Goal: Task Accomplishment & Management: Manage account settings

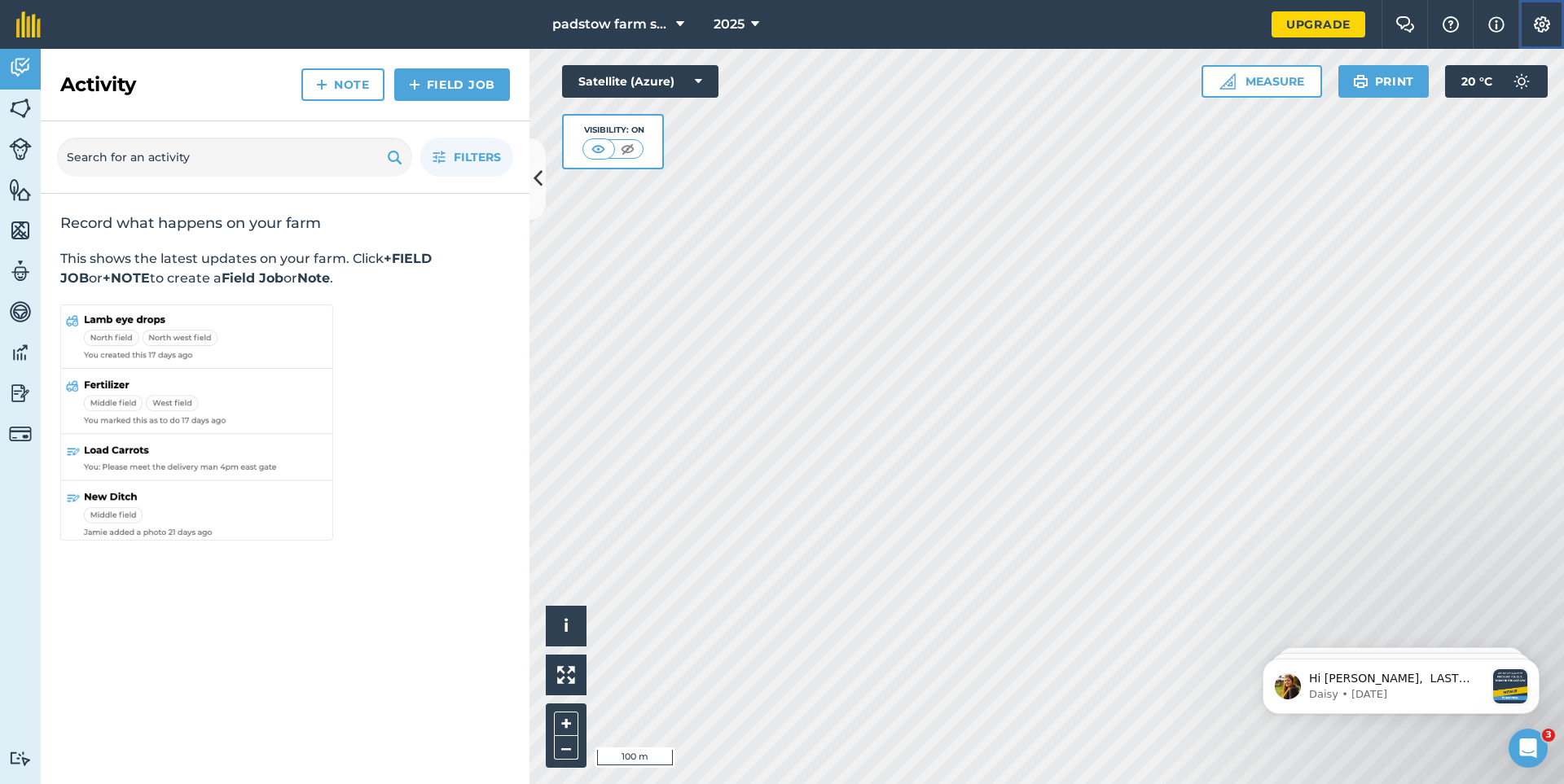
click at [1539, 24] on img at bounding box center [1542, 25] width 20 height 16
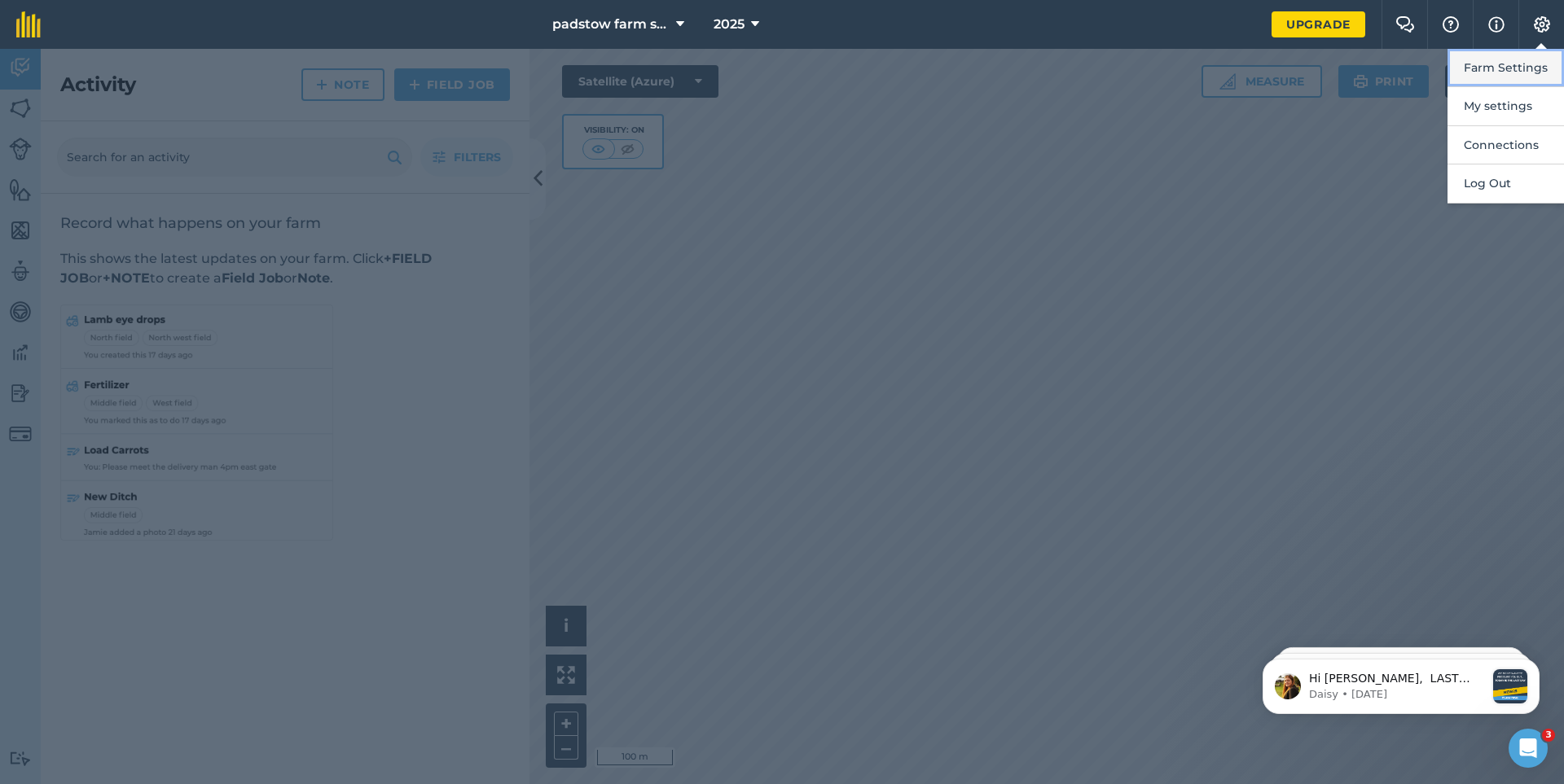
click at [1511, 62] on button "Farm Settings" at bounding box center [1506, 68] width 117 height 39
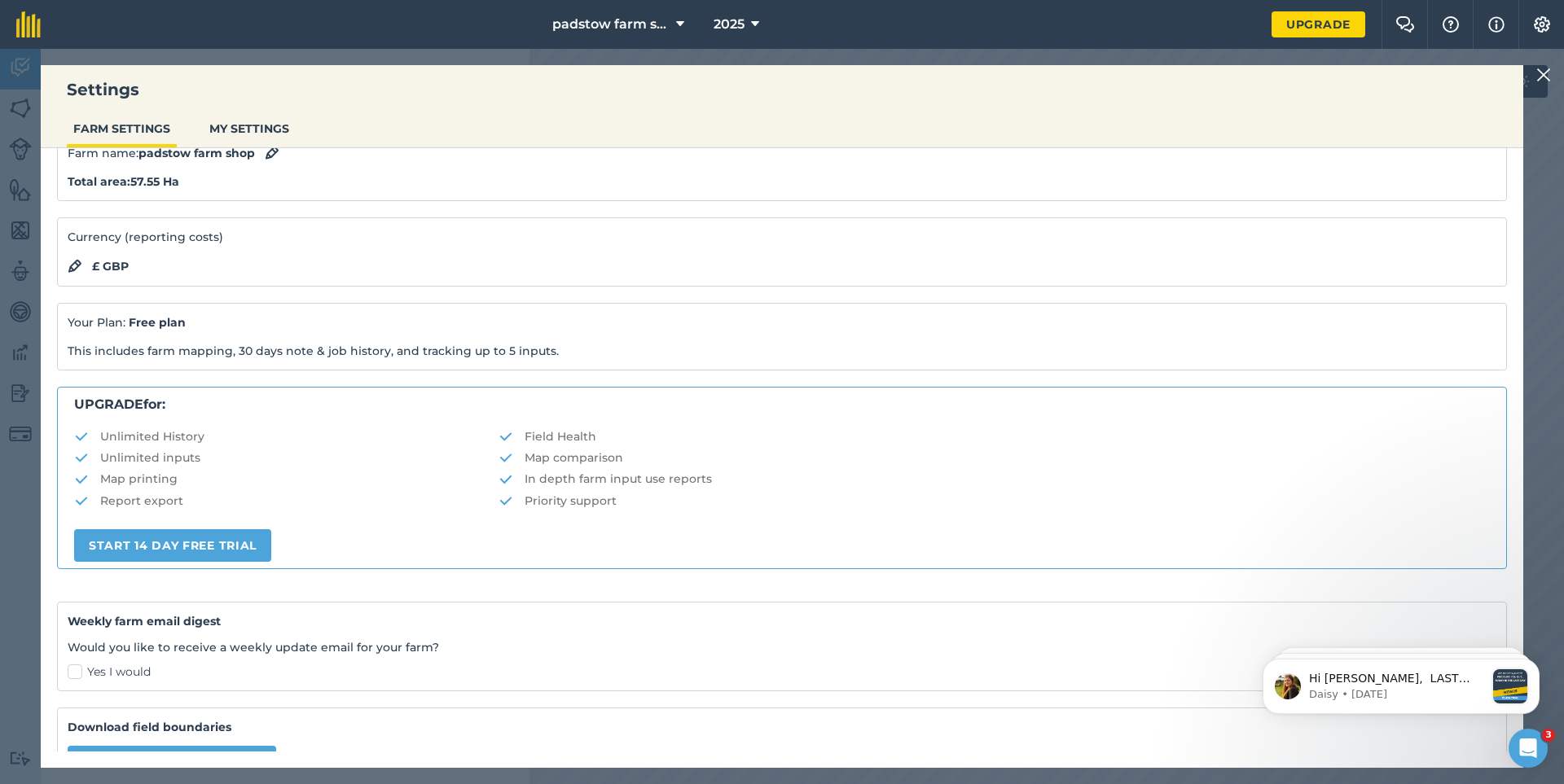
scroll to position [162, 0]
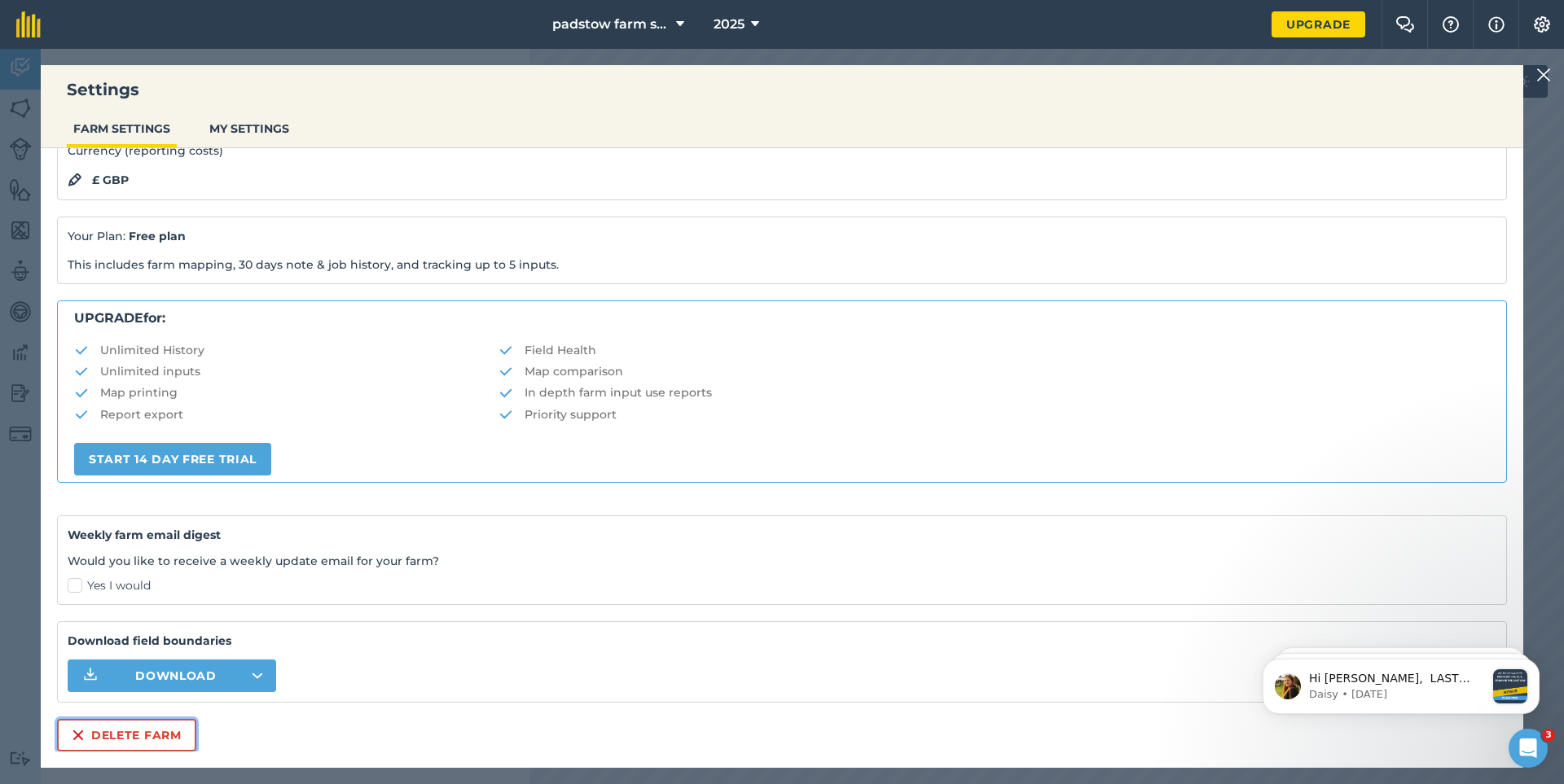
click at [130, 729] on button "Delete farm" at bounding box center [126, 735] width 139 height 33
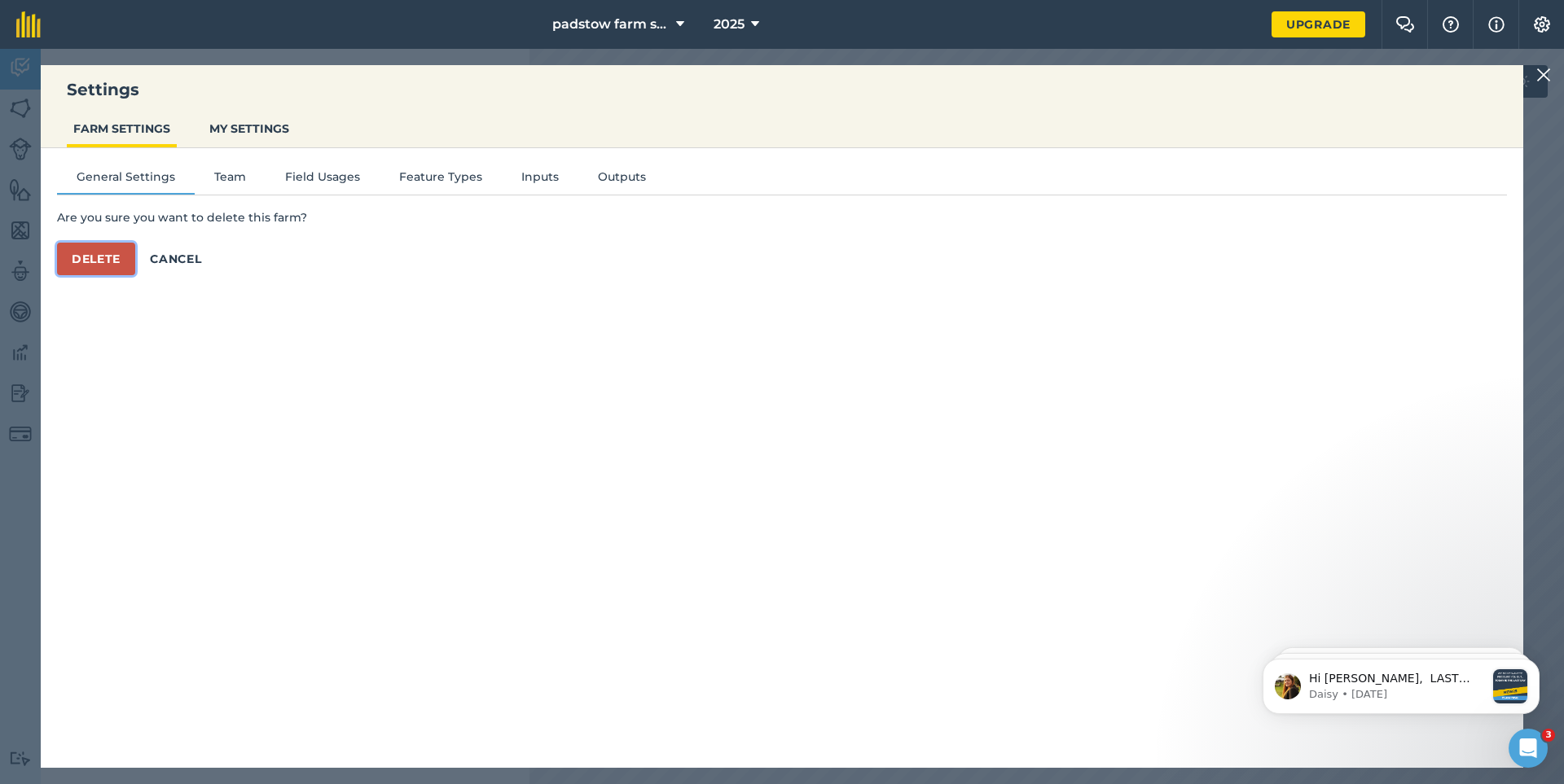
click at [101, 262] on button "Delete" at bounding box center [95, 259] width 78 height 33
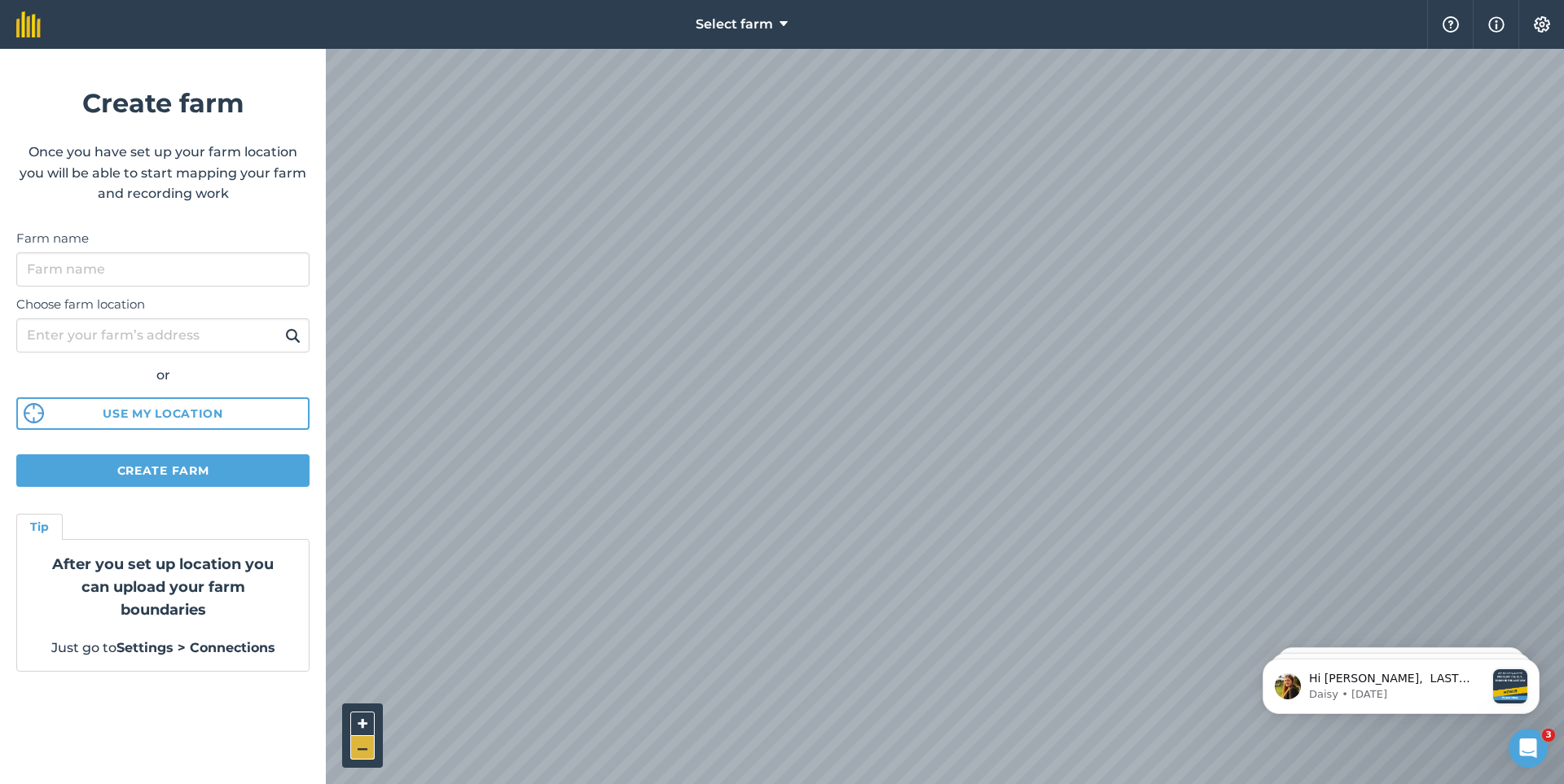
click at [360, 745] on button "–" at bounding box center [363, 747] width 25 height 24
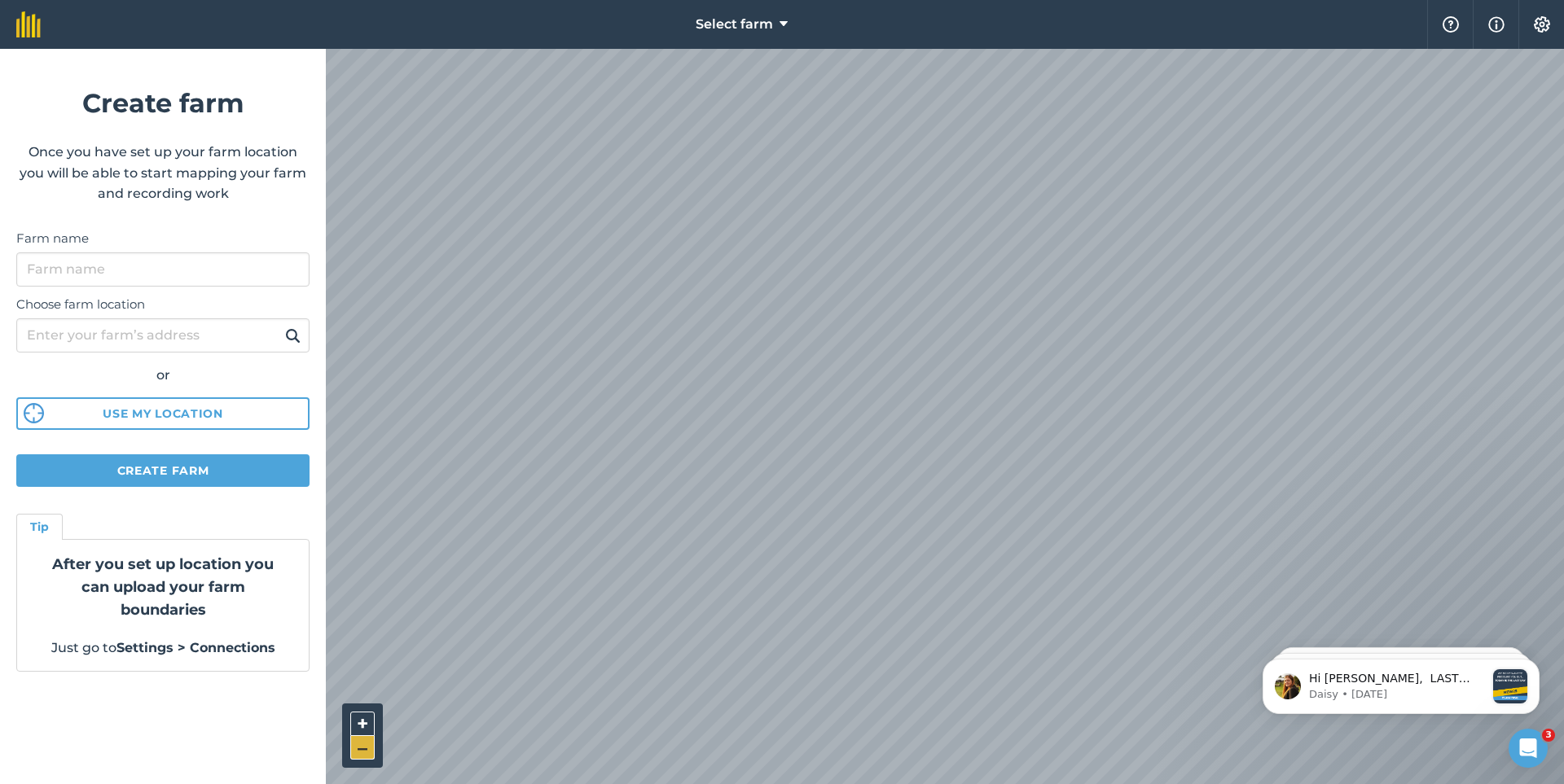
click at [360, 745] on button "–" at bounding box center [363, 747] width 25 height 24
click at [89, 276] on input "Farm name" at bounding box center [162, 270] width 293 height 34
type input "terra e cuore"
click at [68, 333] on input "Choose farm location" at bounding box center [162, 335] width 293 height 34
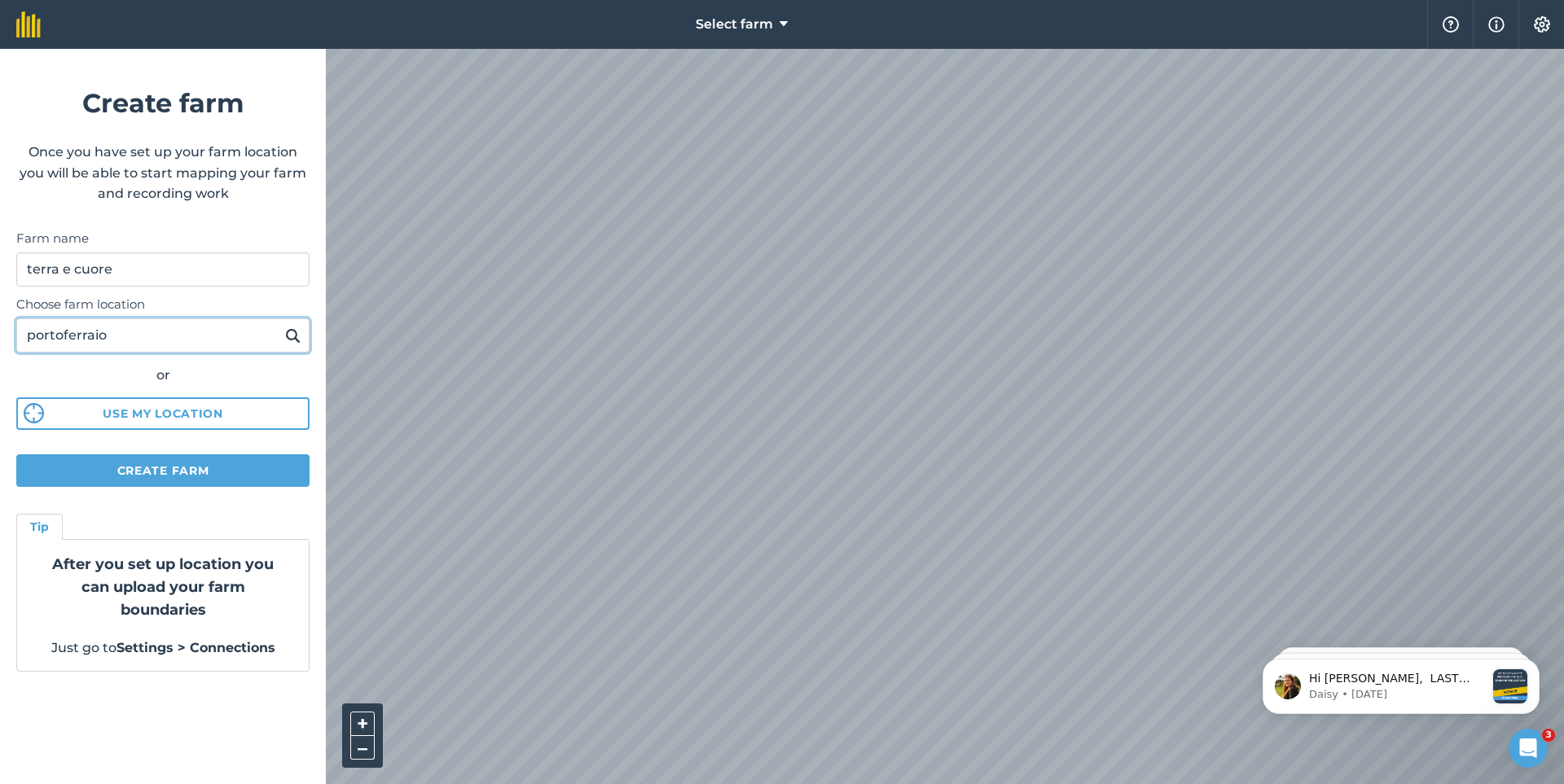
type input "portoferraio"
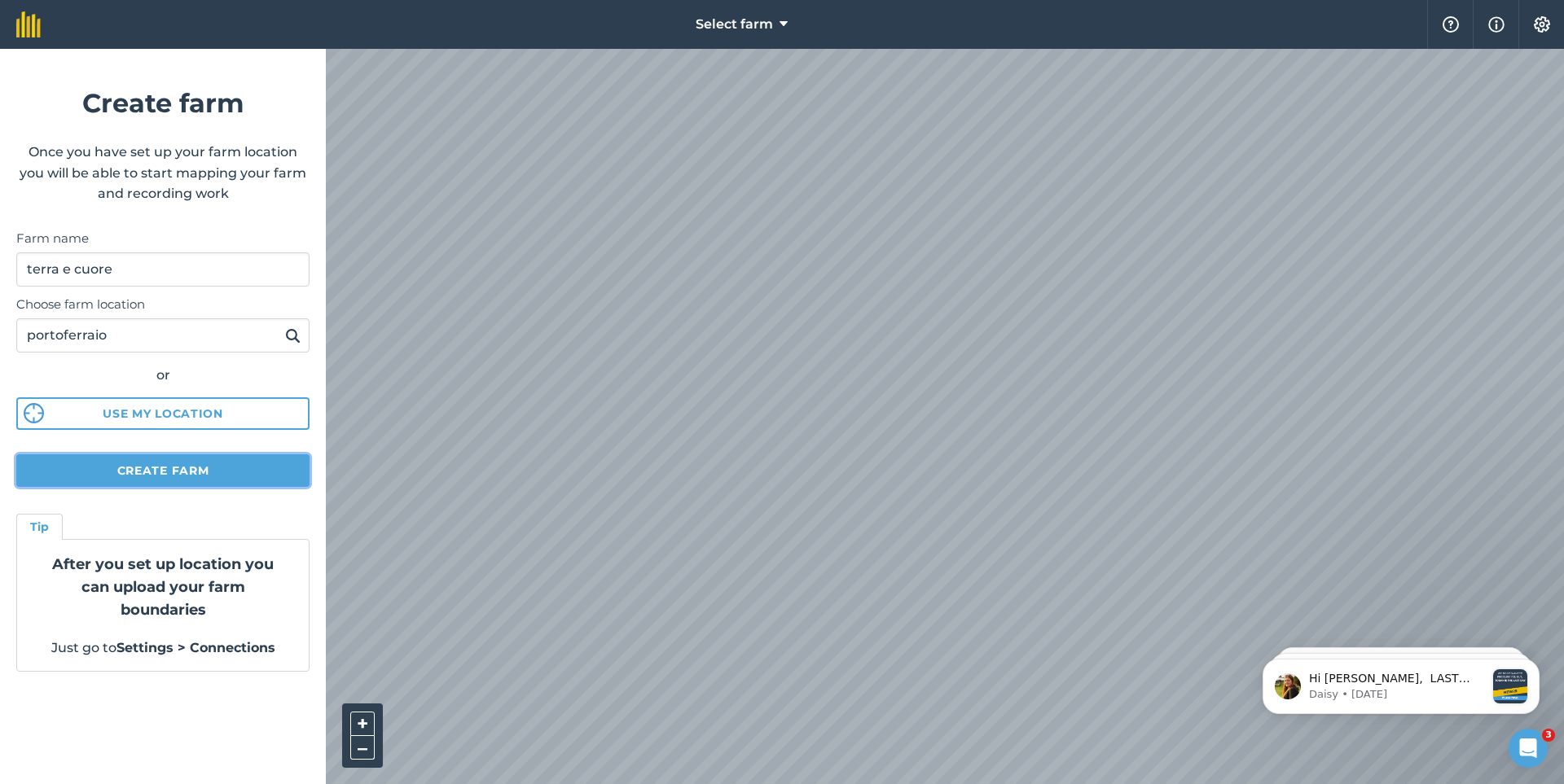
click at [167, 466] on button "Create farm" at bounding box center [162, 471] width 293 height 33
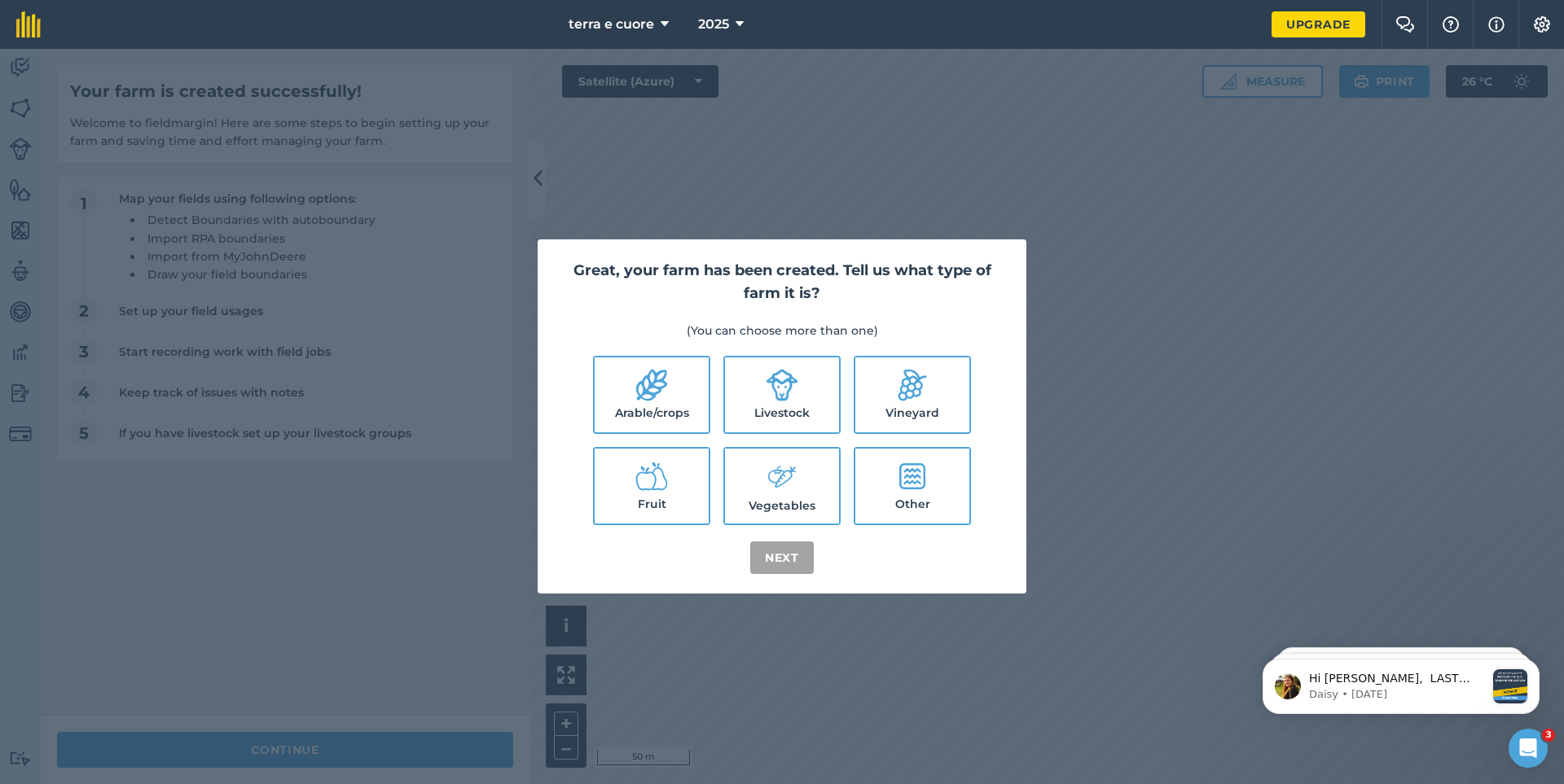
click at [647, 421] on label "Arable/crops" at bounding box center [652, 394] width 114 height 75
checkbox input "true"
click at [784, 559] on button "Next" at bounding box center [781, 558] width 63 height 33
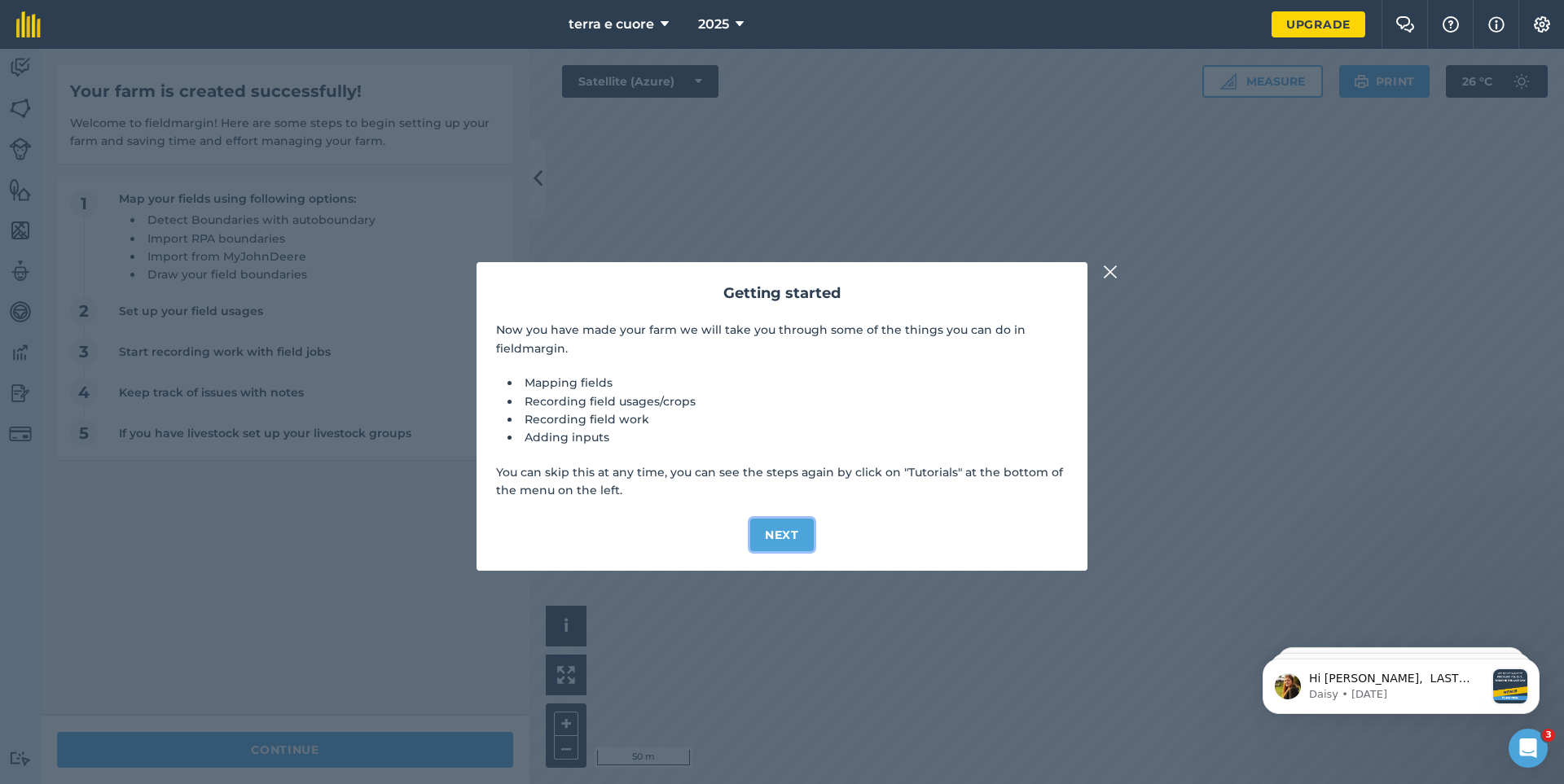
click at [771, 533] on button "Next" at bounding box center [781, 535] width 63 height 33
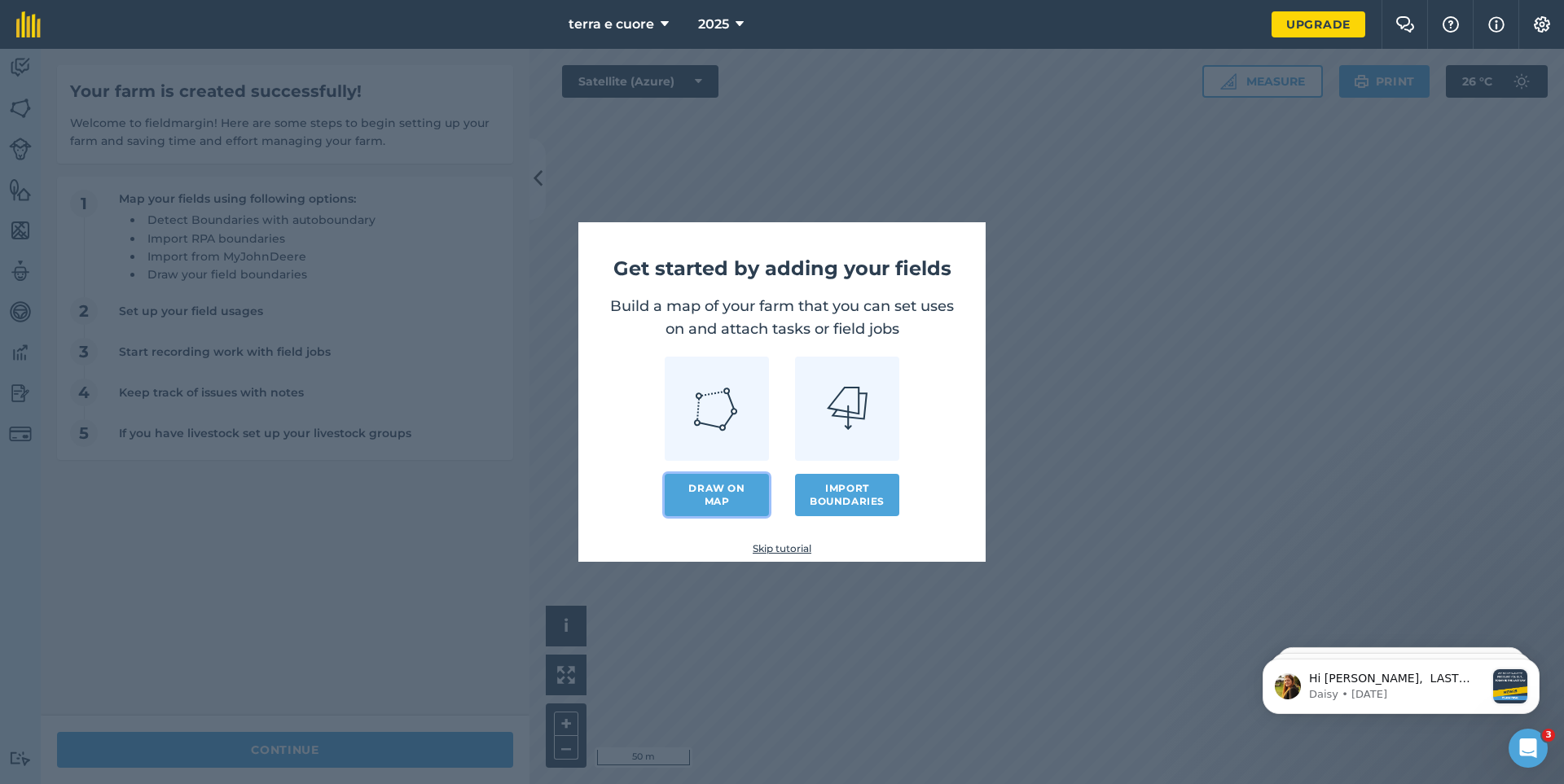
click at [702, 496] on link "Draw on map" at bounding box center [716, 495] width 104 height 43
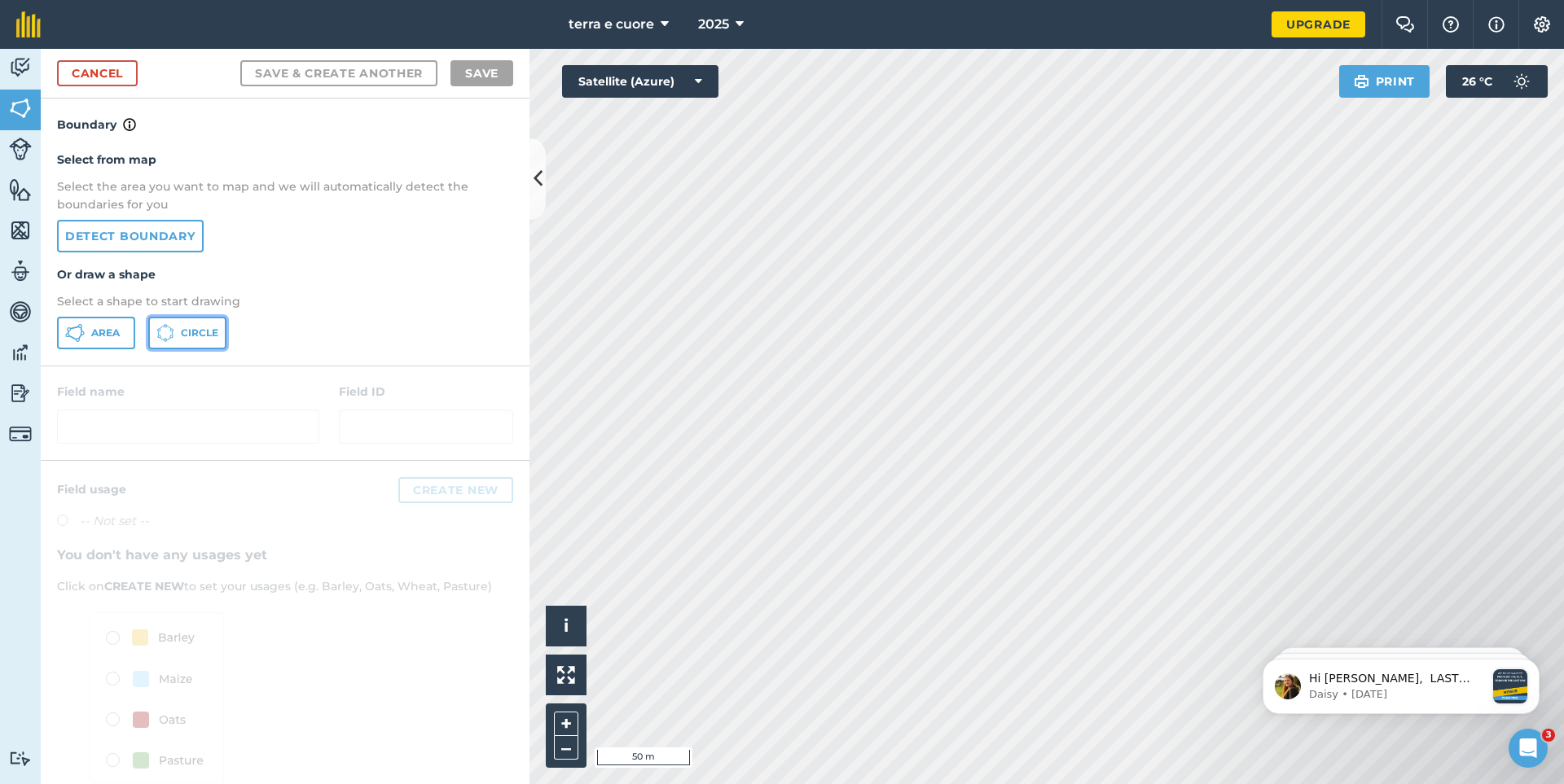
click at [171, 337] on icon at bounding box center [170, 336] width 2 height 2
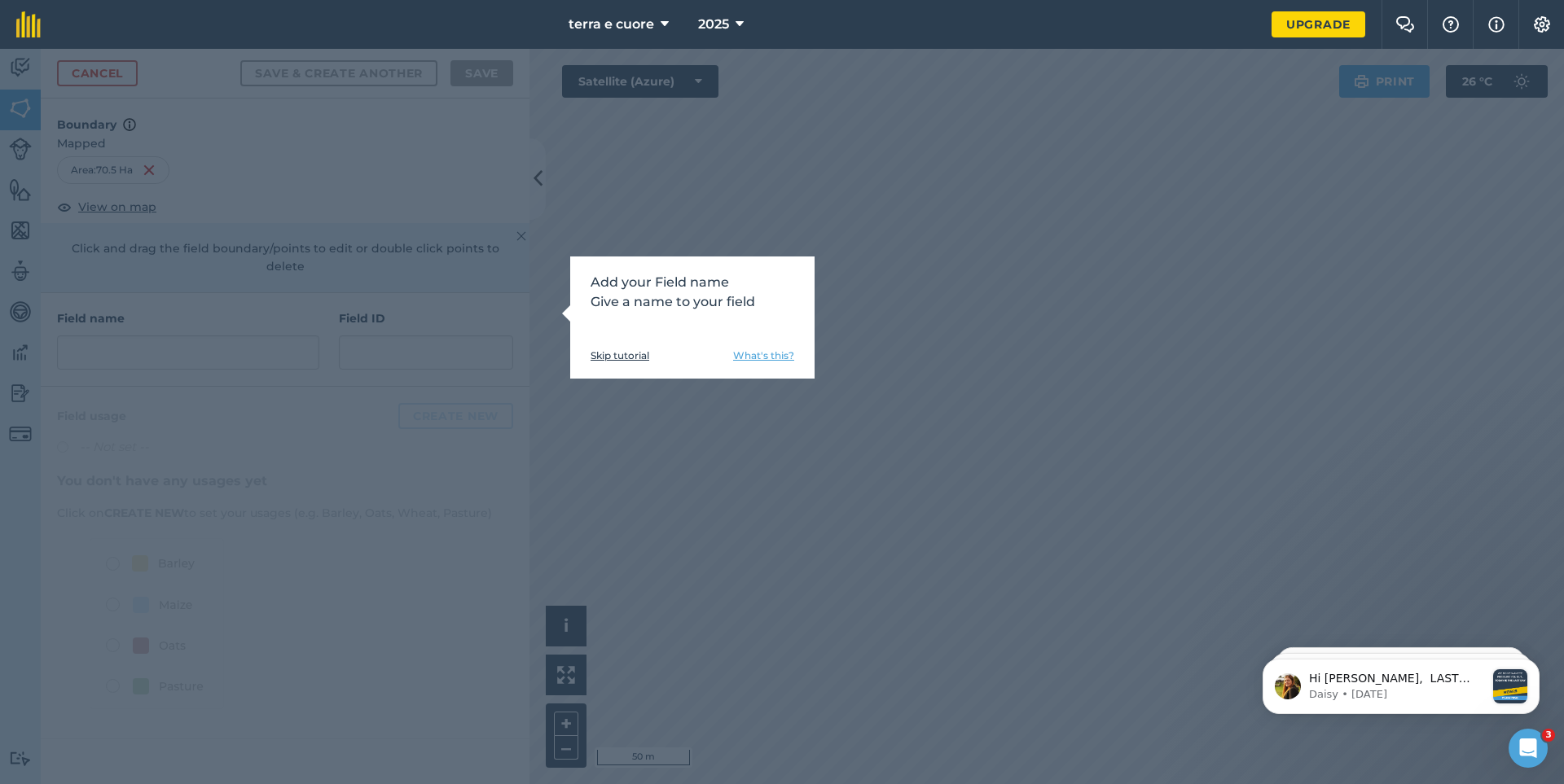
click at [620, 358] on link "Skip tutorial" at bounding box center [620, 356] width 58 height 13
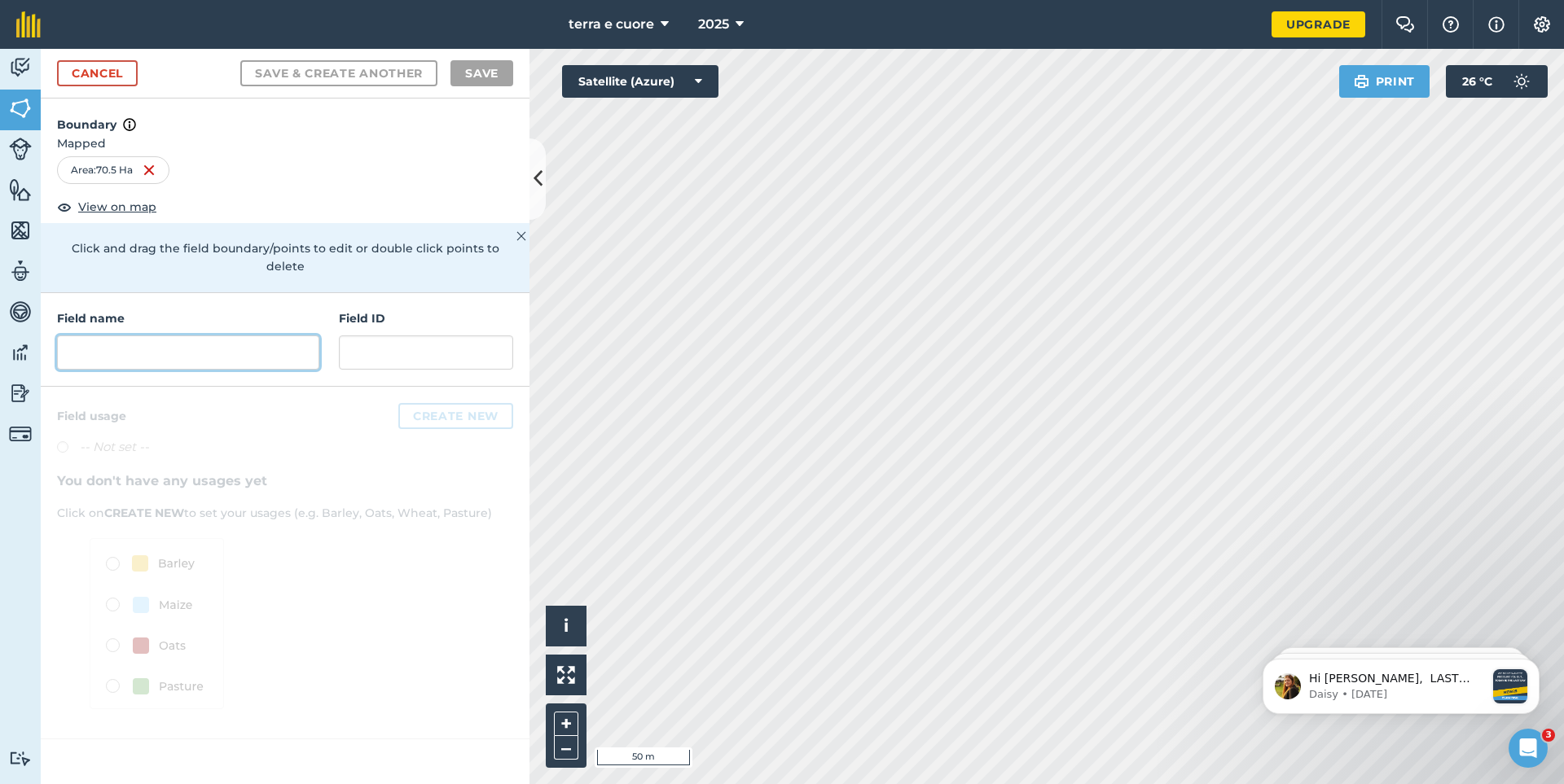
click at [102, 343] on input "text" at bounding box center [188, 353] width 263 height 34
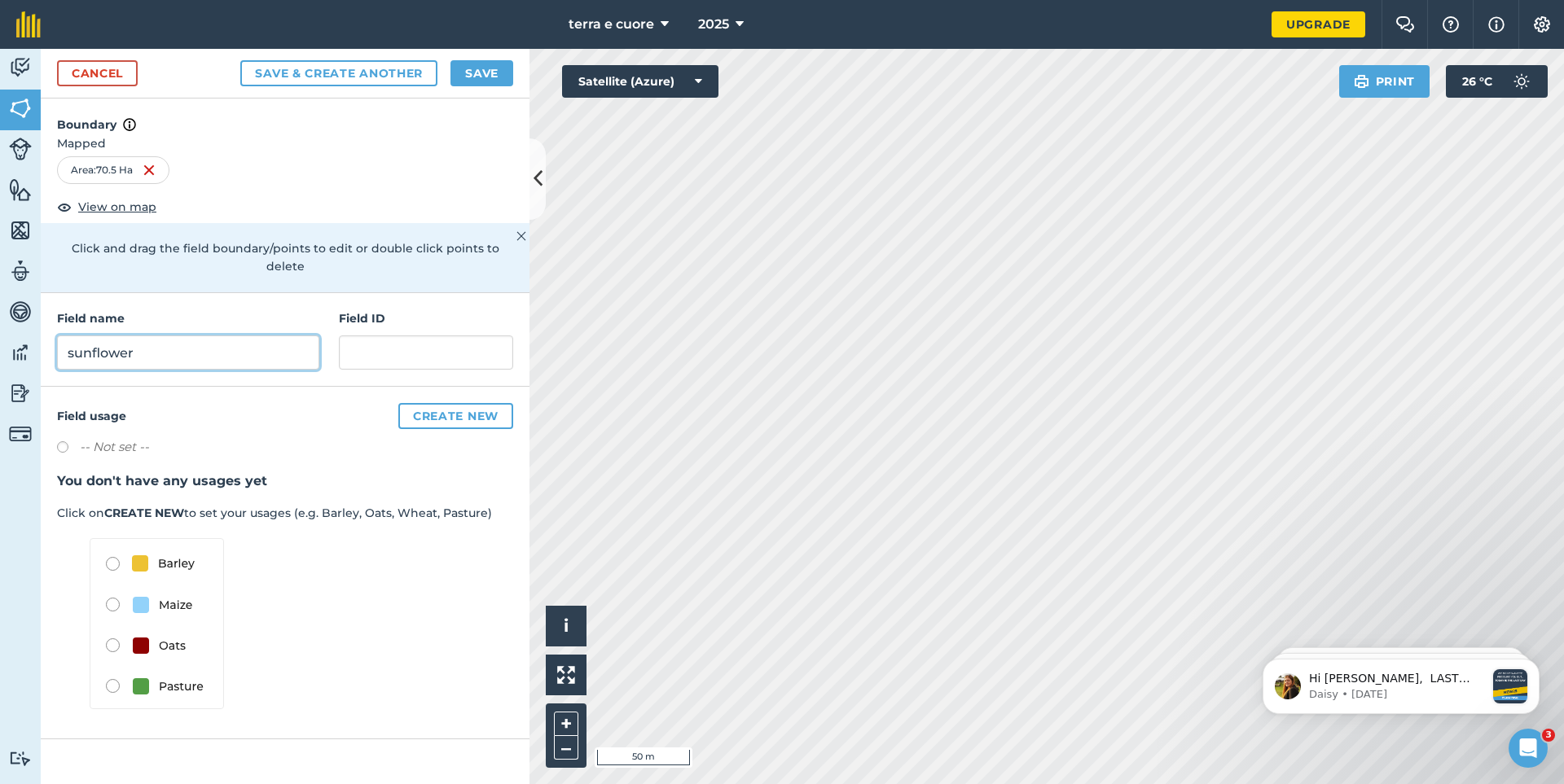
type input "sunflower"
click at [449, 403] on button "Create new" at bounding box center [455, 416] width 115 height 26
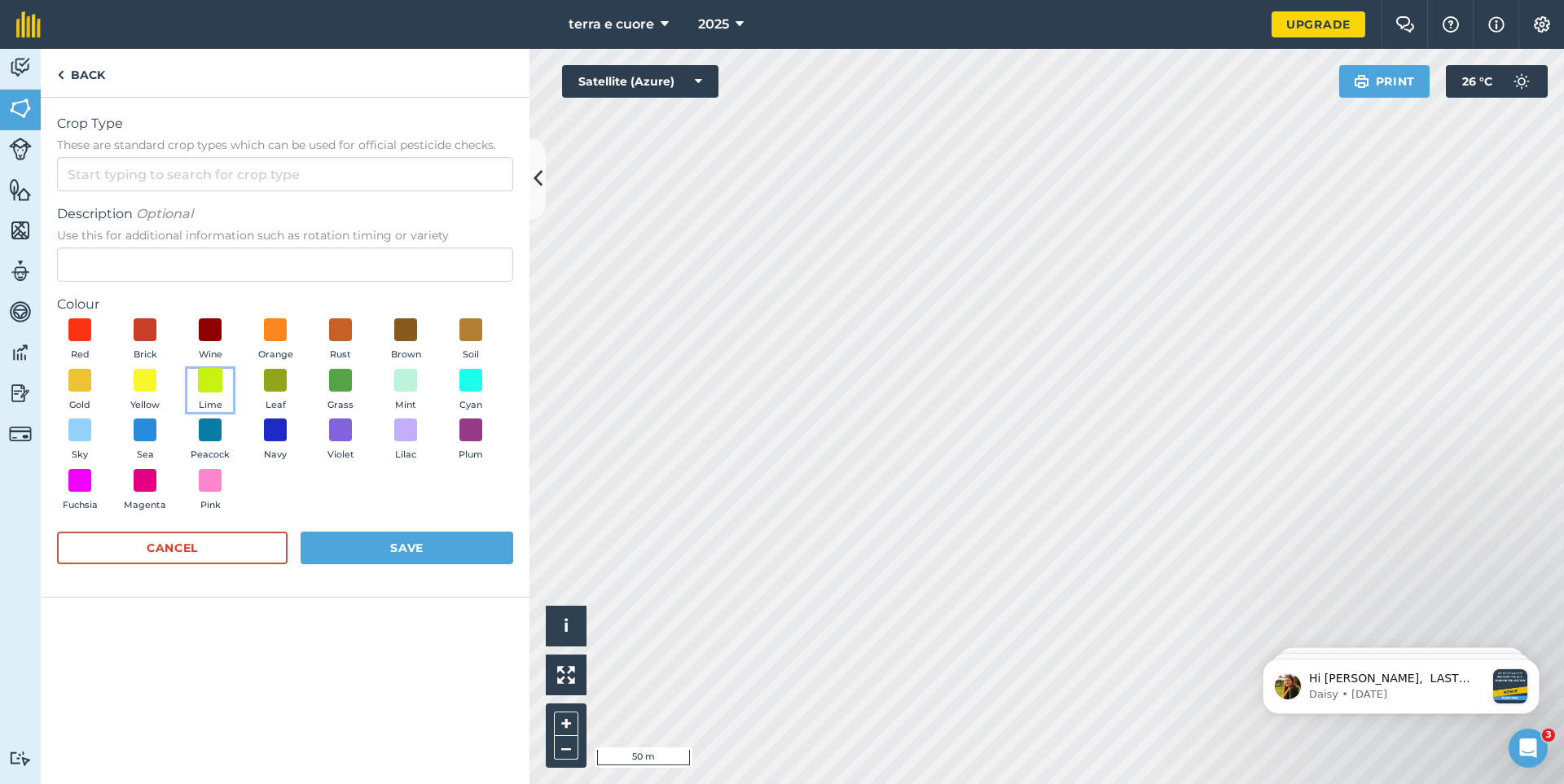
click at [210, 390] on span at bounding box center [210, 380] width 25 height 25
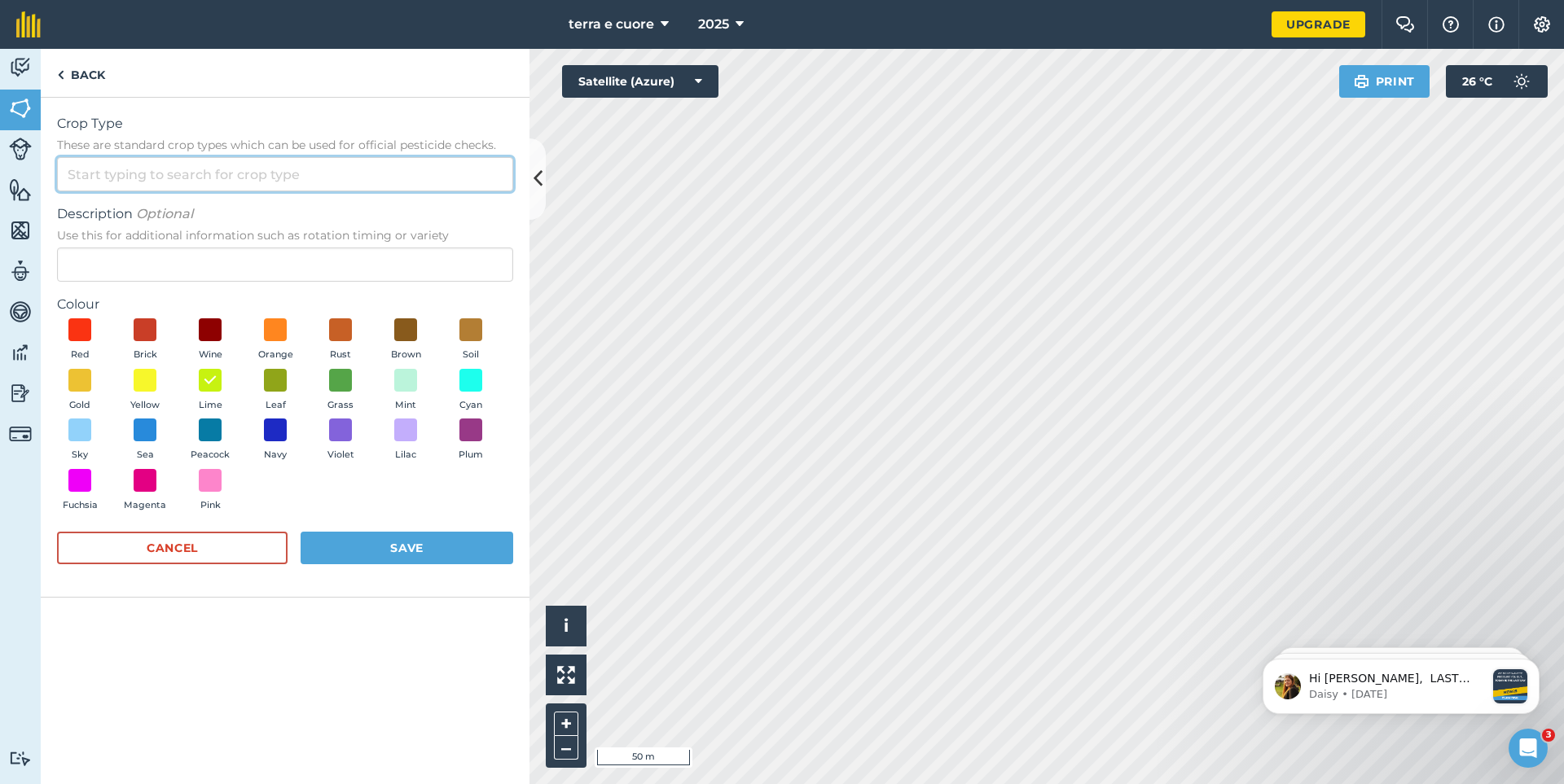
click at [149, 180] on input "Crop Type These are standard crop types which can be used for official pesticid…" at bounding box center [285, 175] width 456 height 34
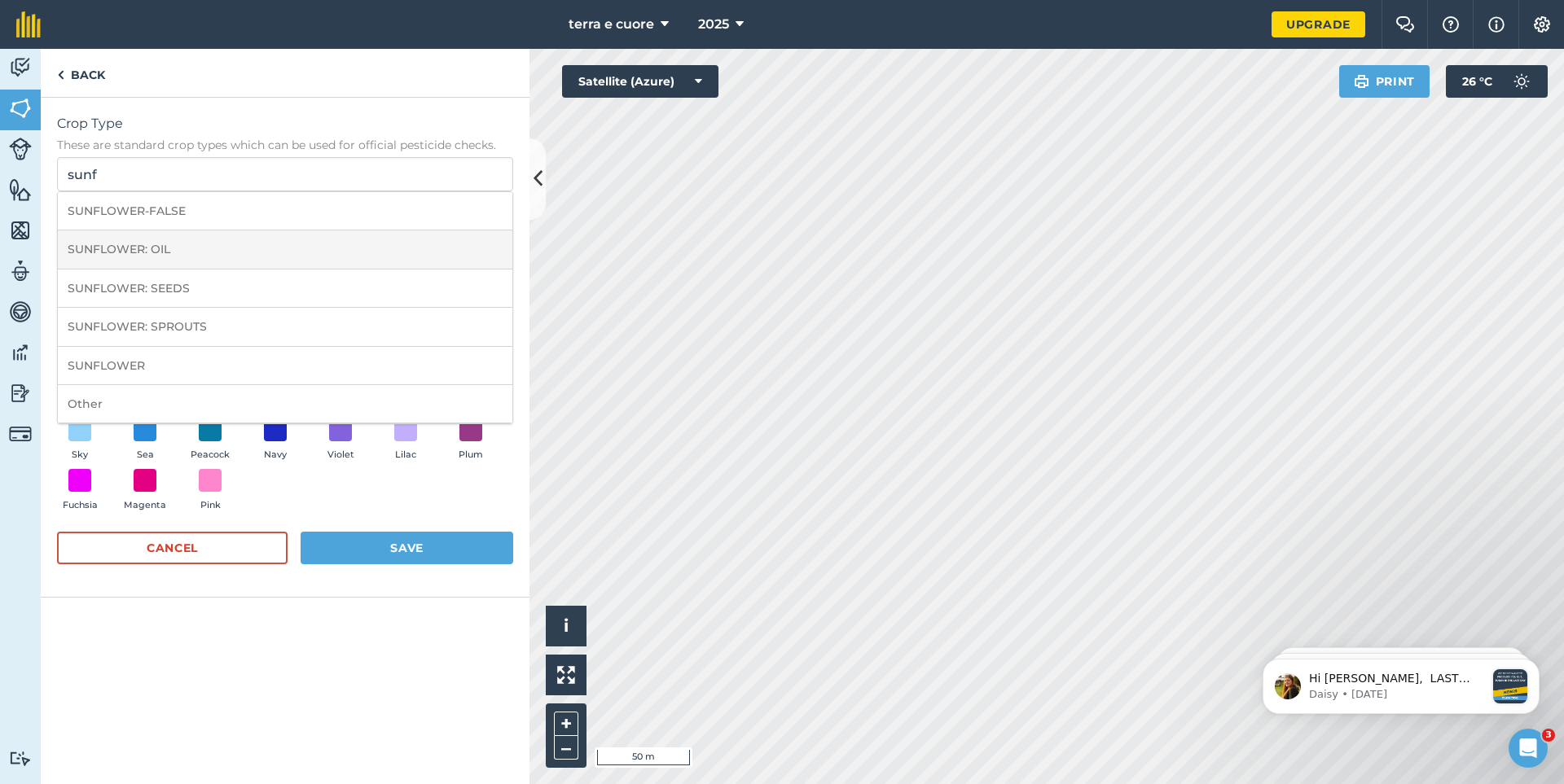
click at [166, 243] on li "SUNFLOWER: OIL" at bounding box center [285, 249] width 455 height 39
type input "SUNFLOWER: OIL"
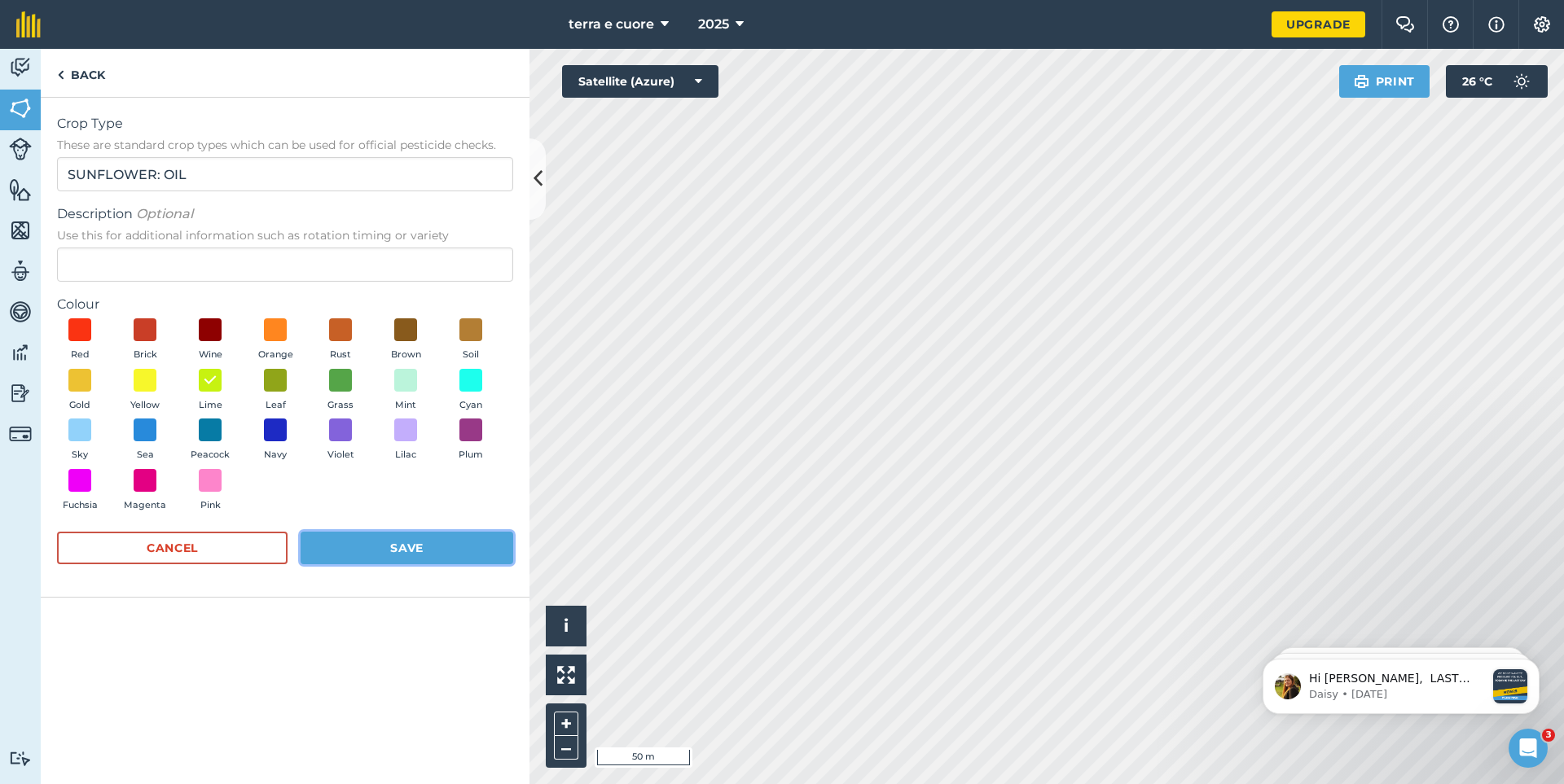
click at [414, 541] on button "Save" at bounding box center [406, 548] width 213 height 33
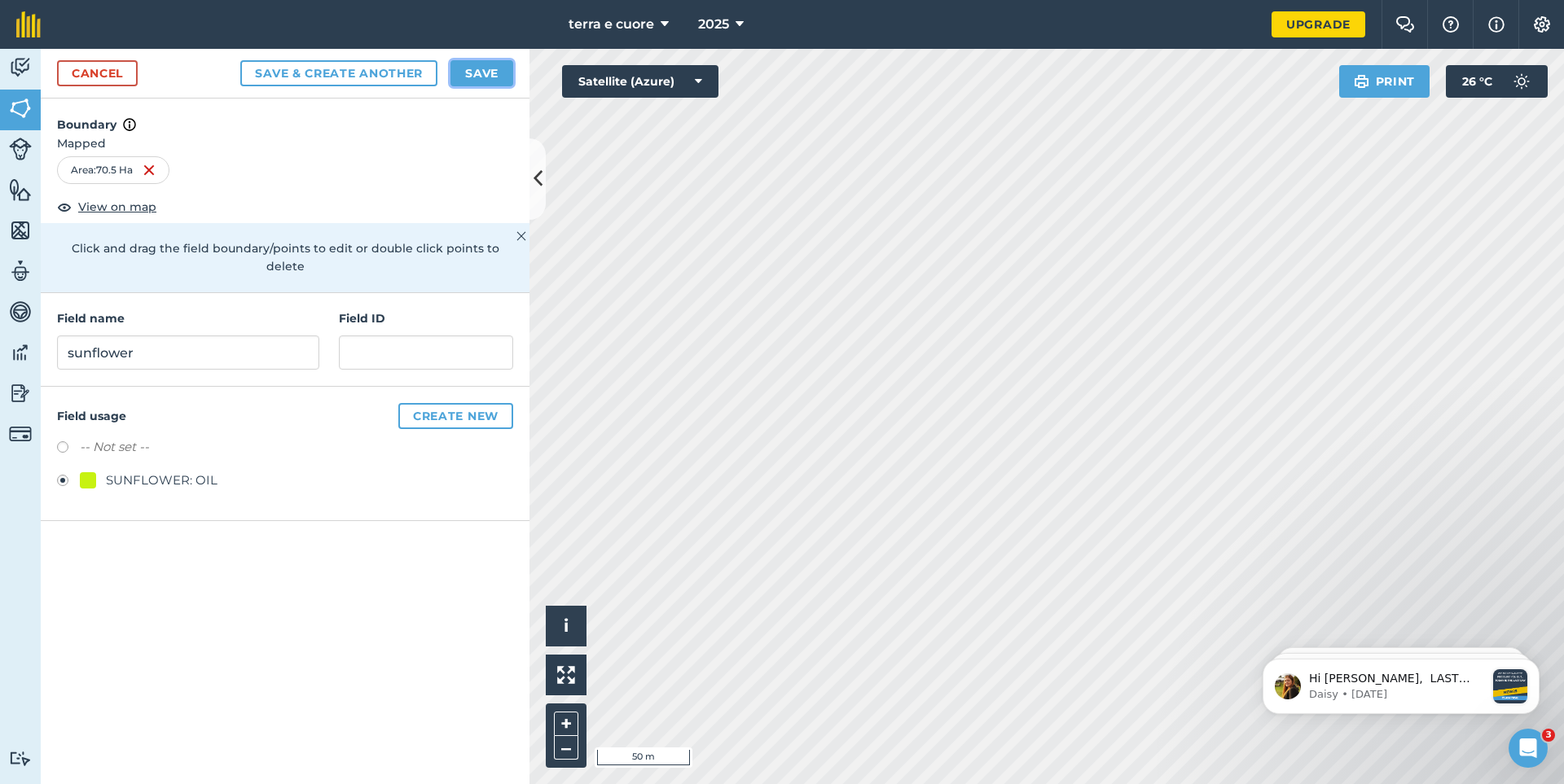
click at [480, 73] on button "Save" at bounding box center [482, 73] width 62 height 26
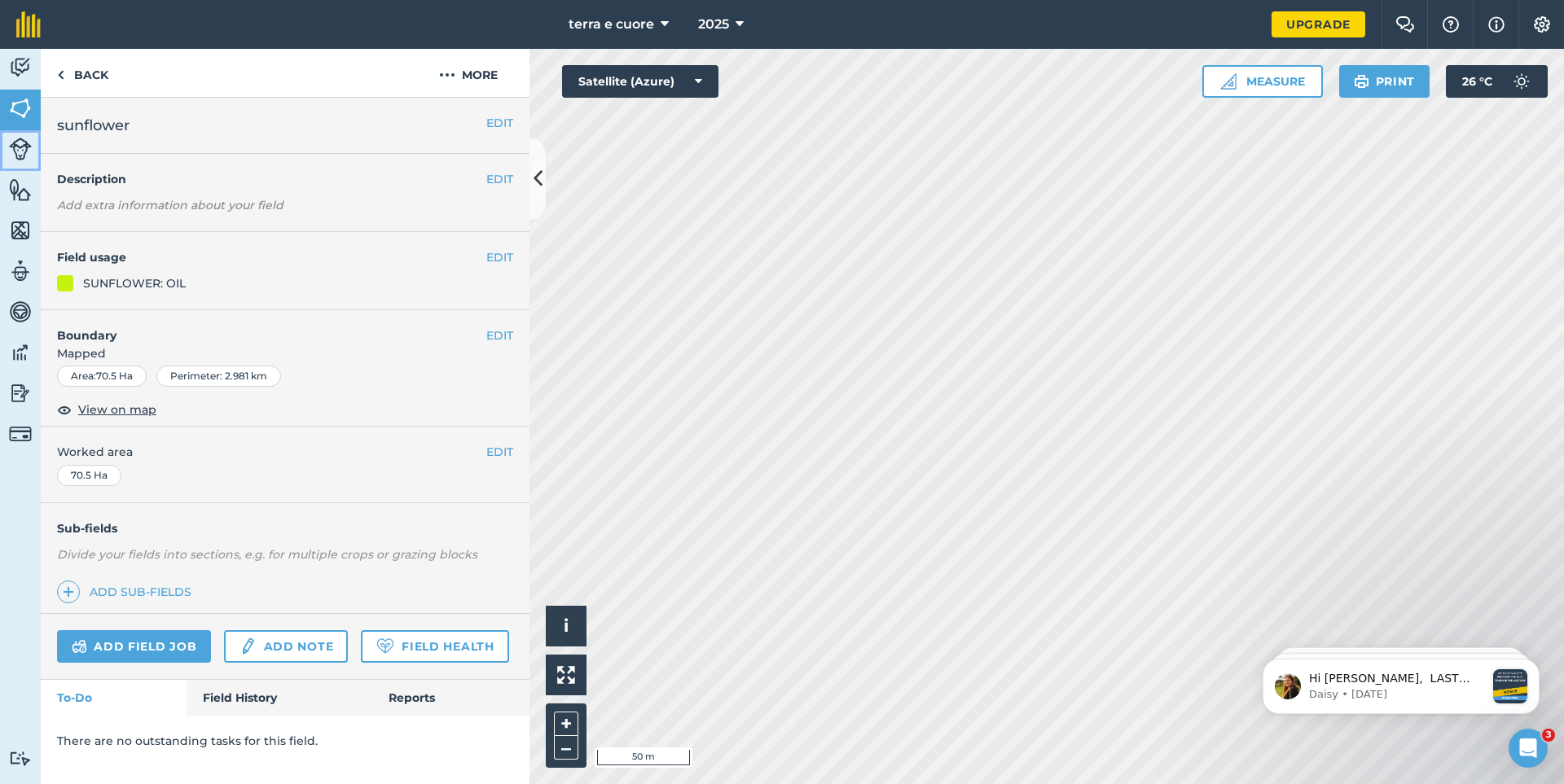
click at [23, 153] on img at bounding box center [21, 149] width 23 height 23
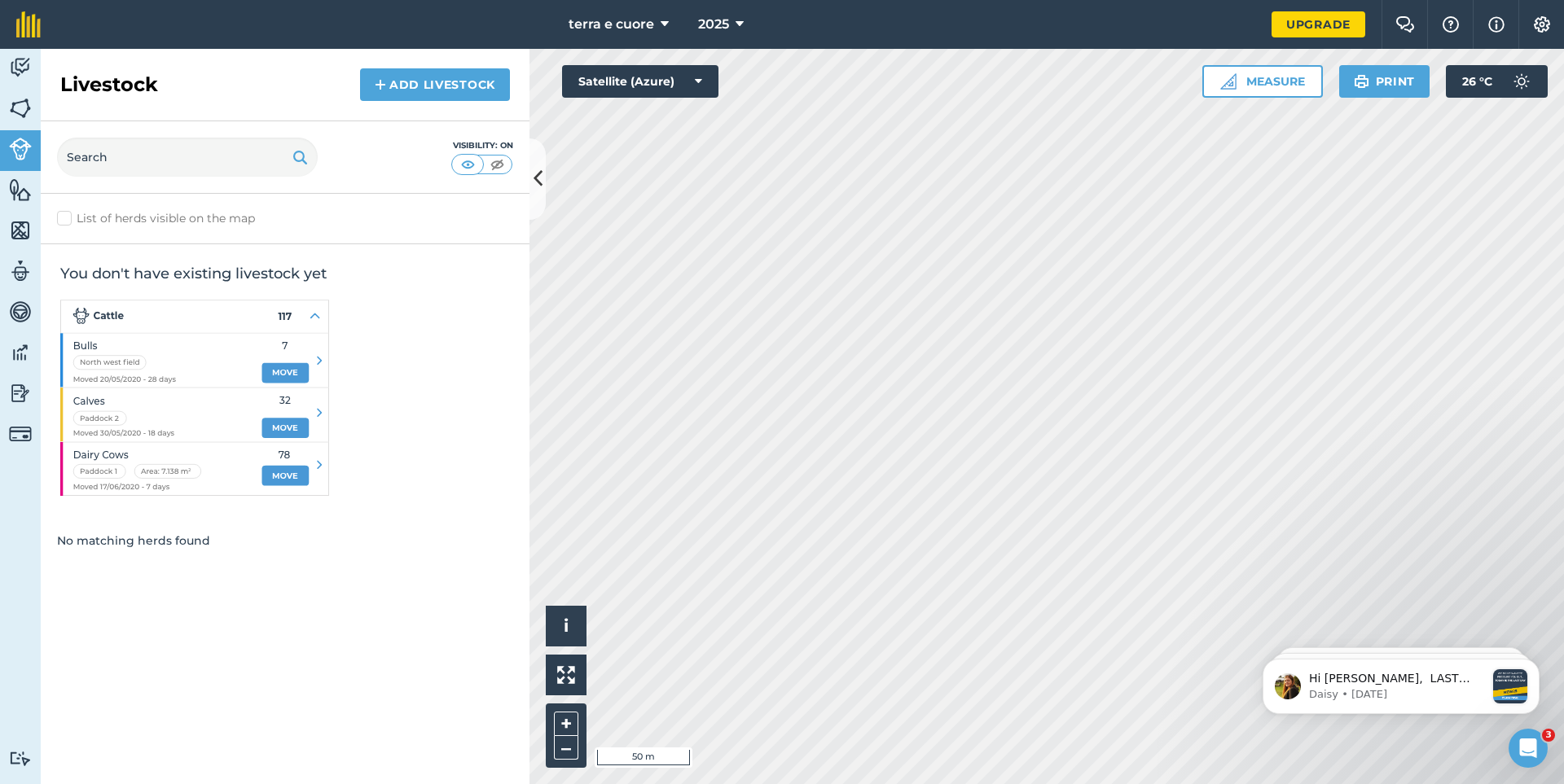
drag, startPoint x: 107, startPoint y: 148, endPoint x: 107, endPoint y: 137, distance: 11.0
click at [107, 137] on div "Visibility: On" at bounding box center [286, 157] width 489 height 72
click at [94, 153] on input "text" at bounding box center [187, 157] width 261 height 39
click at [413, 75] on link "Add Livestock" at bounding box center [435, 84] width 150 height 33
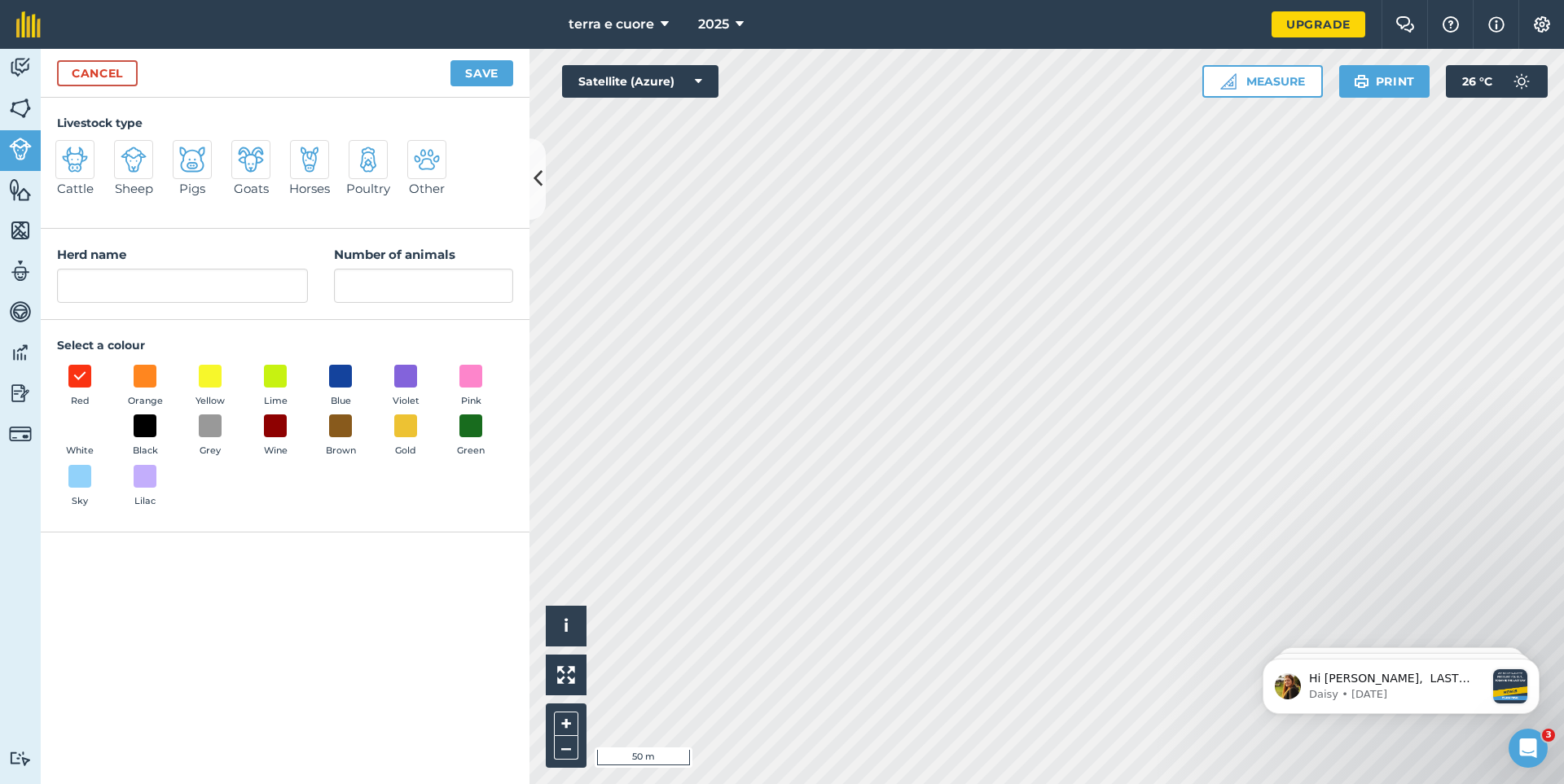
click at [58, 157] on div at bounding box center [75, 160] width 39 height 39
click at [58, 151] on input "Cattle" at bounding box center [62, 145] width 11 height 11
radio input "true"
click at [90, 294] on input "Cattle" at bounding box center [182, 286] width 251 height 34
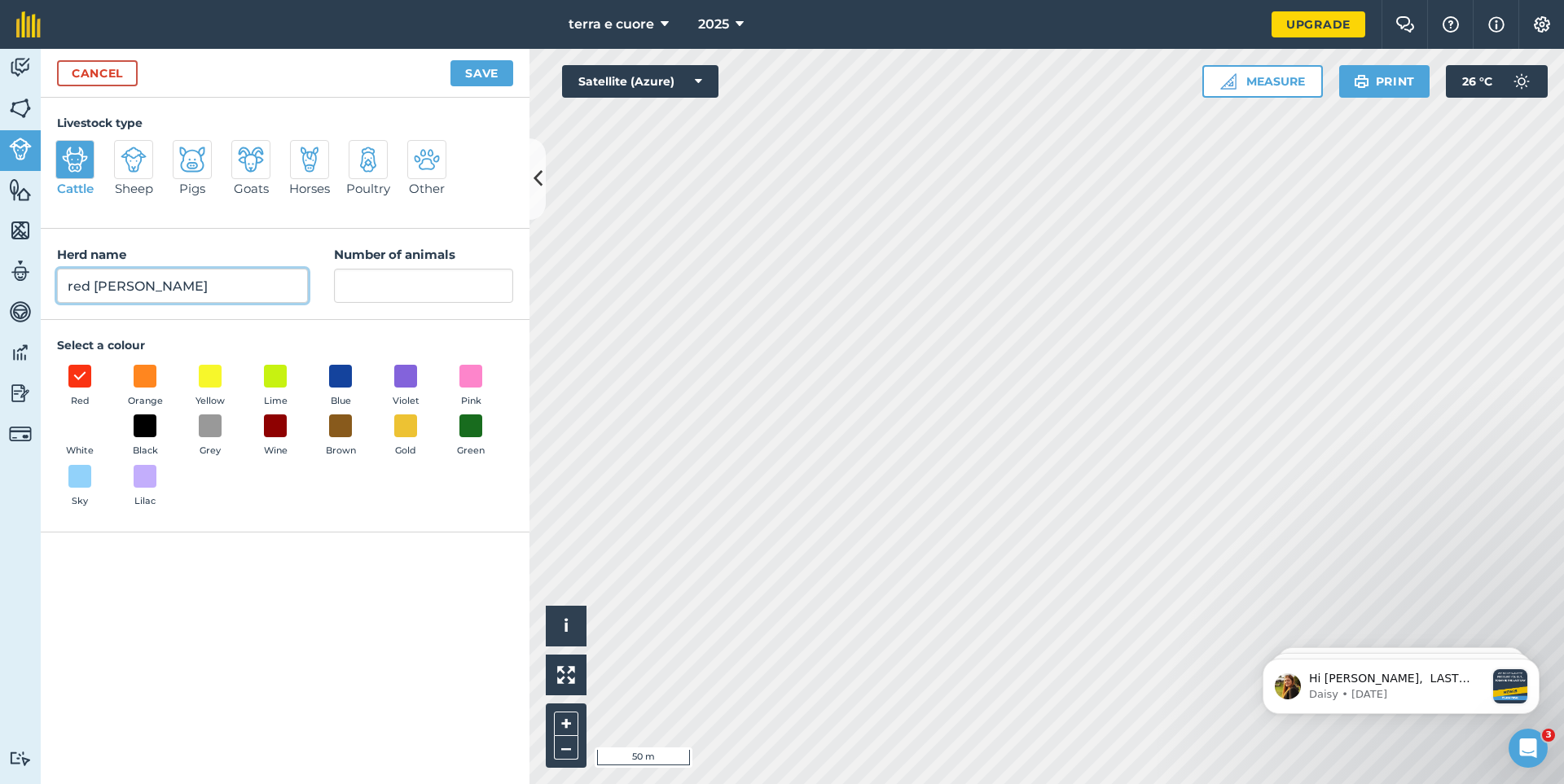
type input "red [PERSON_NAME]"
click at [329, 450] on span "Brown" at bounding box center [341, 451] width 30 height 15
click at [368, 284] on input "Number of animals" at bounding box center [423, 286] width 179 height 34
type input "100"
click at [469, 76] on button "Save" at bounding box center [482, 73] width 62 height 26
